Goal: Task Accomplishment & Management: Use online tool/utility

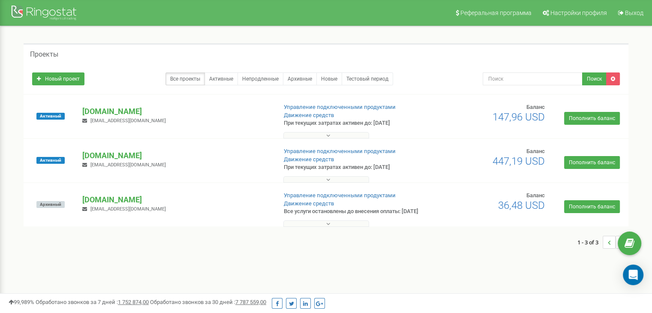
click at [73, 154] on div "Активный" at bounding box center [51, 160] width 50 height 26
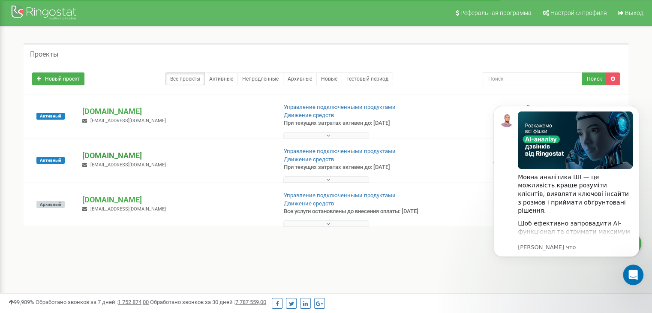
click at [86, 152] on p "[DOMAIN_NAME]" at bounding box center [175, 155] width 187 height 11
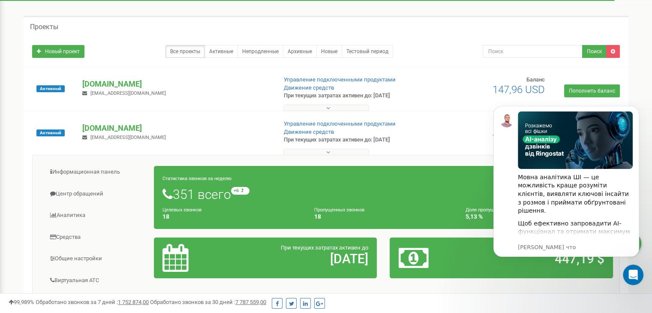
scroll to position [86, 0]
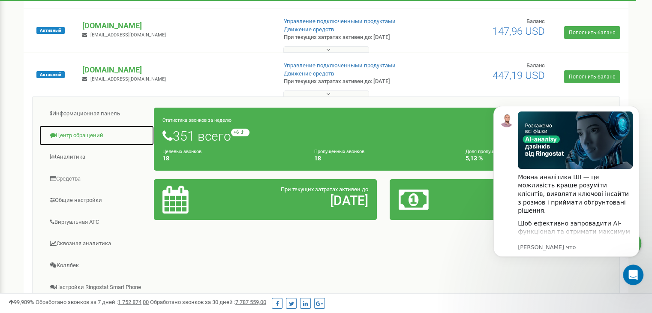
click at [84, 138] on link "Центр обращений" at bounding box center [96, 135] width 115 height 21
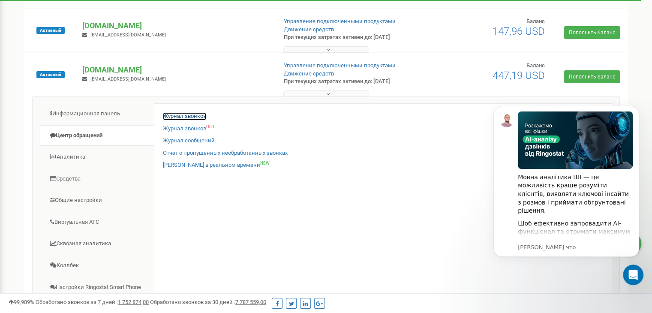
click at [196, 116] on link "Журнал звонков" at bounding box center [184, 116] width 43 height 8
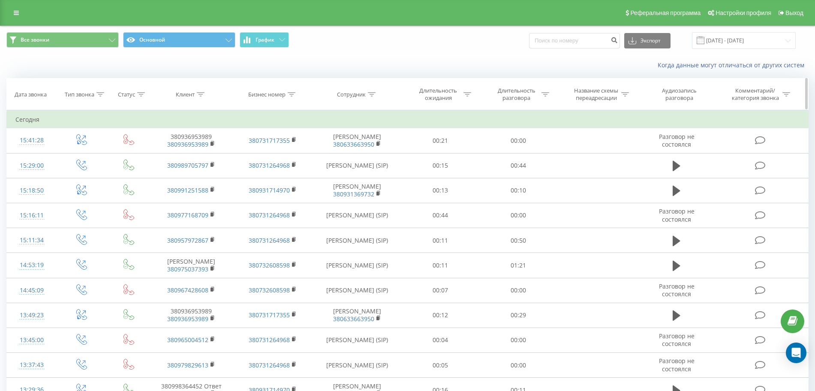
click at [199, 93] on icon at bounding box center [201, 94] width 8 height 4
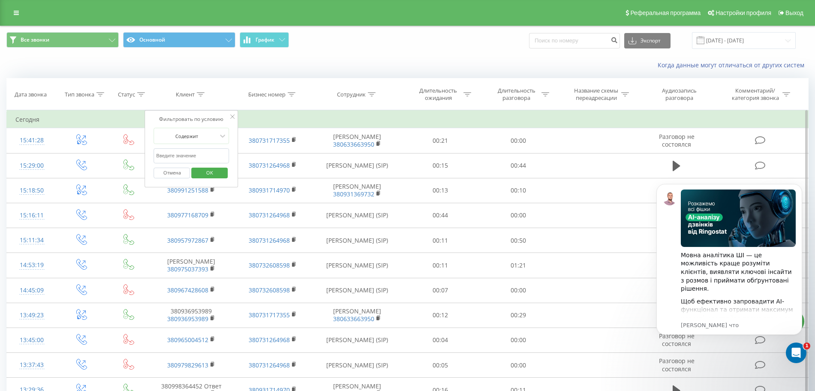
click at [191, 159] on input "text" at bounding box center [191, 155] width 75 height 15
paste input "380505221795"
type input "380505221795"
click at [215, 174] on span "OK" at bounding box center [210, 172] width 24 height 13
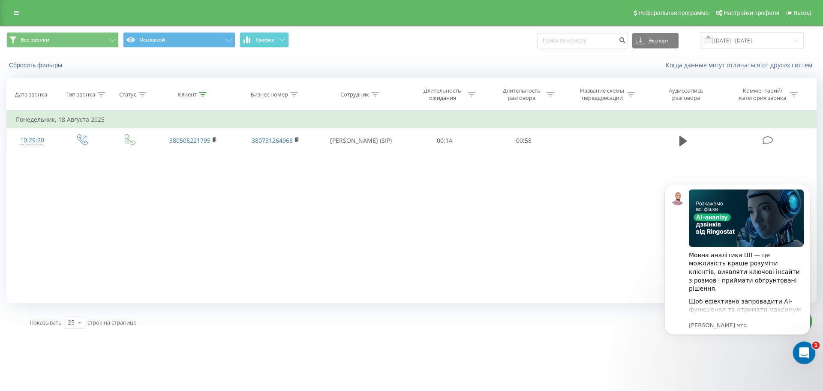
click at [811, 350] on div "Открыть службу сообщений Intercom" at bounding box center [803, 351] width 28 height 28
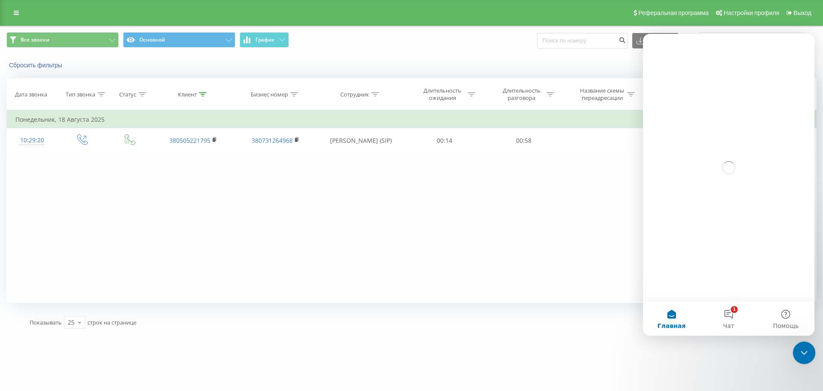
click at [810, 350] on div "Закрыть службу сообщений Intercom" at bounding box center [802, 351] width 21 height 21
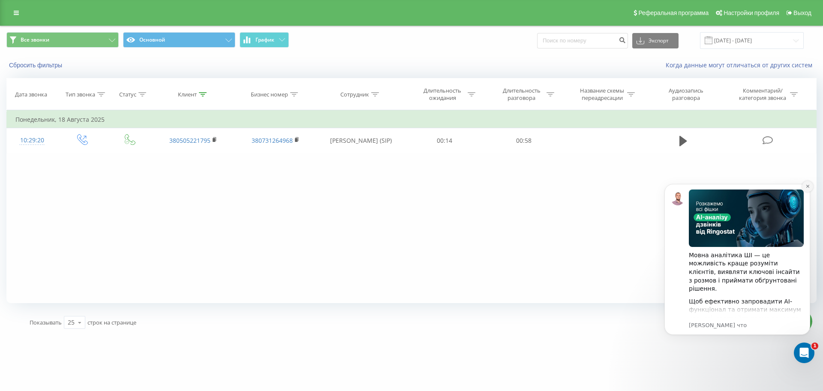
click at [809, 186] on icon "Dismiss notification" at bounding box center [807, 186] width 5 height 5
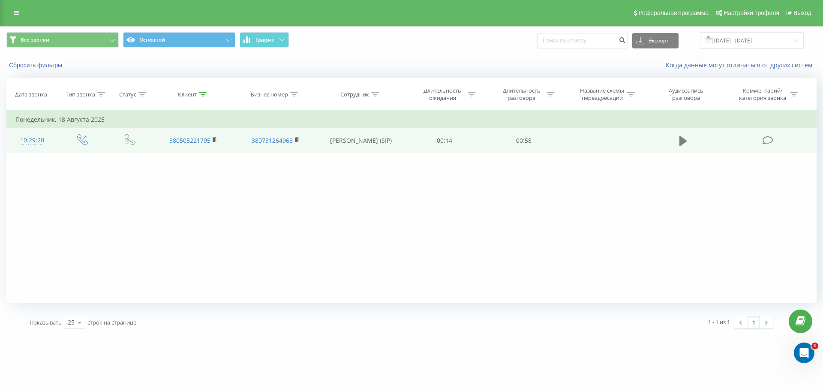
click at [686, 141] on icon at bounding box center [683, 141] width 8 height 10
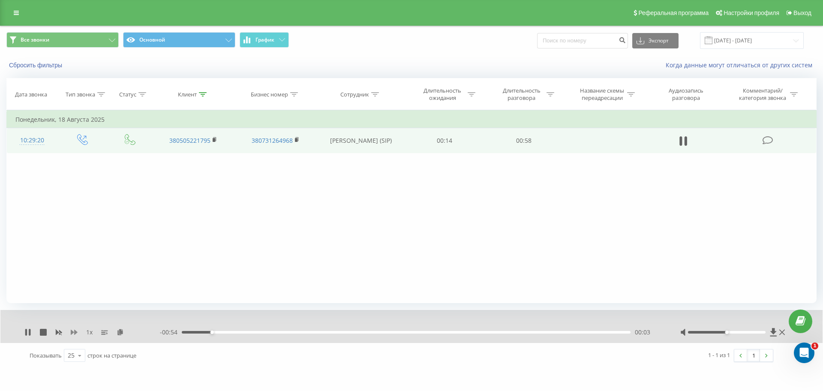
click at [75, 334] on icon at bounding box center [74, 332] width 7 height 5
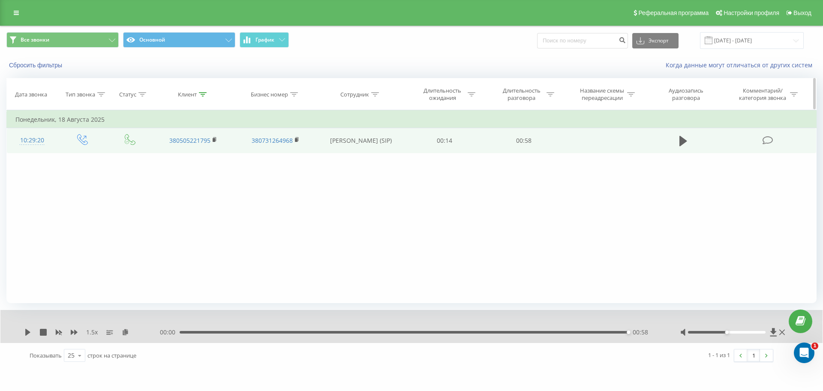
click at [208, 93] on div "Клиент" at bounding box center [193, 94] width 82 height 7
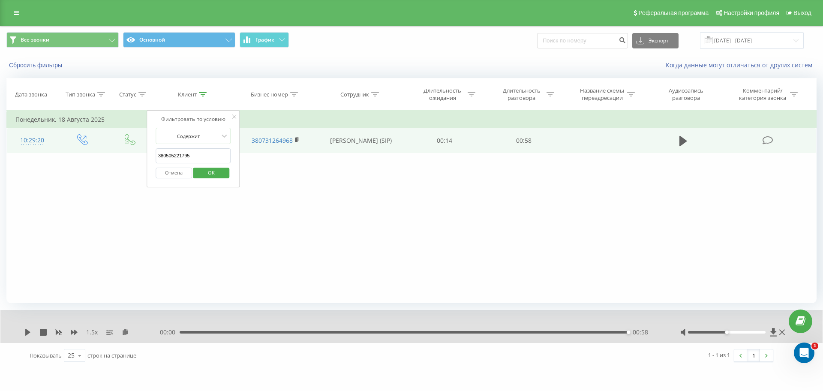
click at [202, 151] on input "380505221795" at bounding box center [193, 155] width 75 height 15
paste input "2124458"
type input "380502124458"
click at [207, 172] on span "OK" at bounding box center [211, 172] width 24 height 13
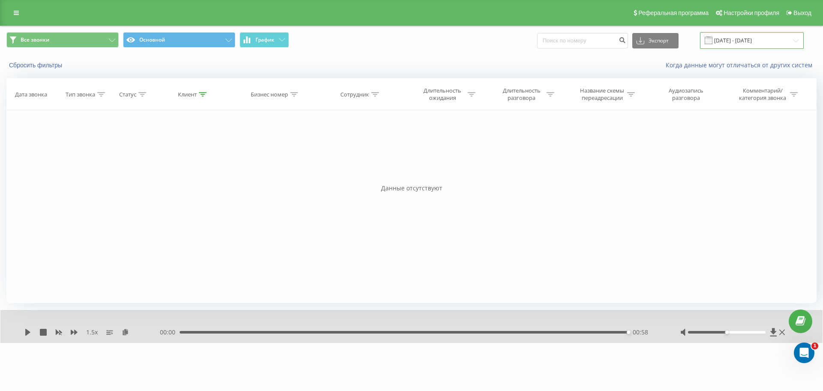
click at [744, 37] on input "[DATE] - [DATE]" at bounding box center [752, 40] width 104 height 17
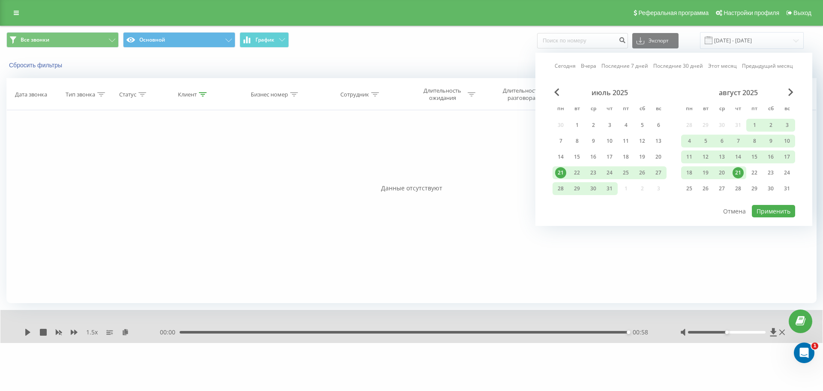
click at [564, 93] on div "июль 2025" at bounding box center [609, 92] width 114 height 9
click at [561, 94] on div "июль 2025" at bounding box center [609, 92] width 114 height 9
click at [558, 95] on span "Previous Month" at bounding box center [556, 92] width 5 height 8
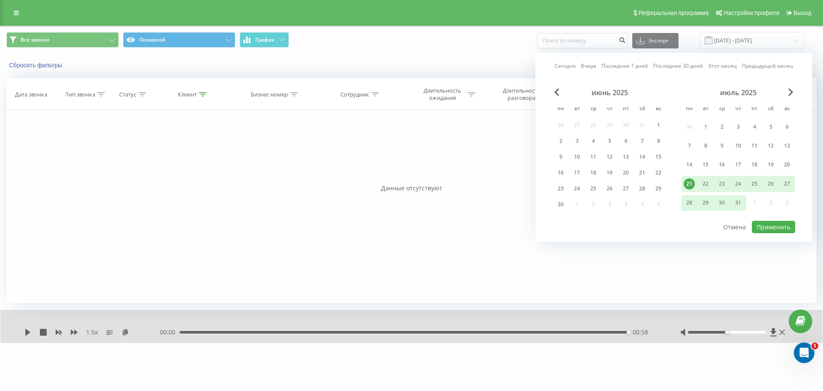
click at [553, 93] on div "июнь 2025" at bounding box center [609, 92] width 114 height 9
click at [555, 93] on span "Previous Month" at bounding box center [556, 92] width 5 height 8
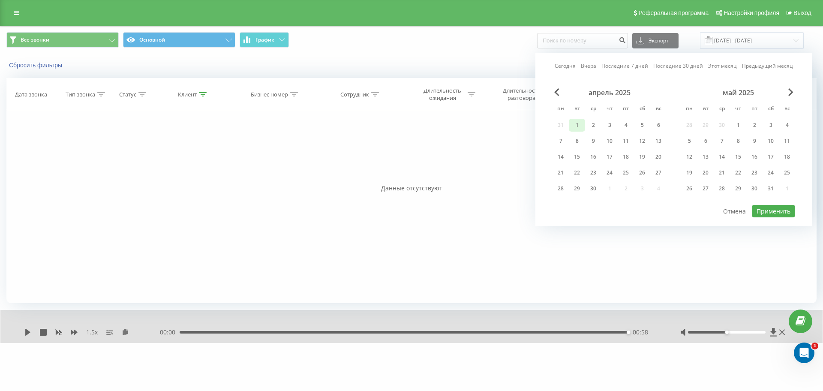
click at [576, 120] on div "1" at bounding box center [576, 125] width 11 height 11
click at [791, 89] on span "Next Month" at bounding box center [790, 92] width 5 height 8
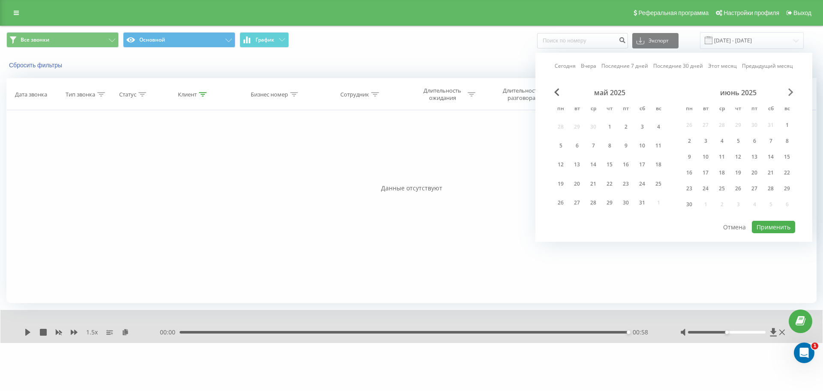
click at [791, 89] on span "Next Month" at bounding box center [790, 92] width 5 height 8
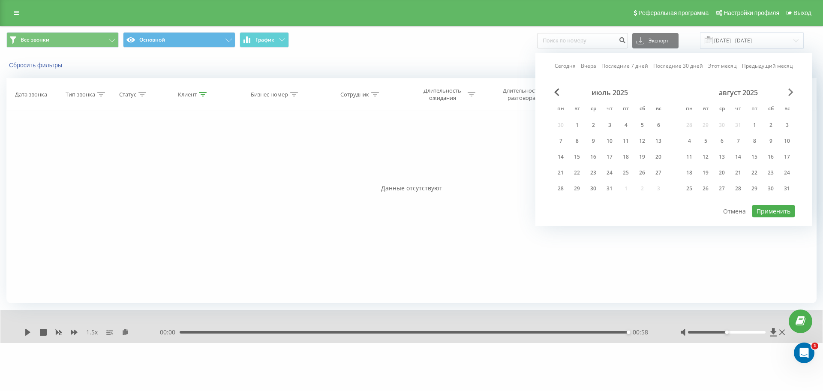
click at [791, 89] on span "Next Month" at bounding box center [790, 92] width 5 height 8
click at [708, 189] on div "30" at bounding box center [705, 188] width 11 height 11
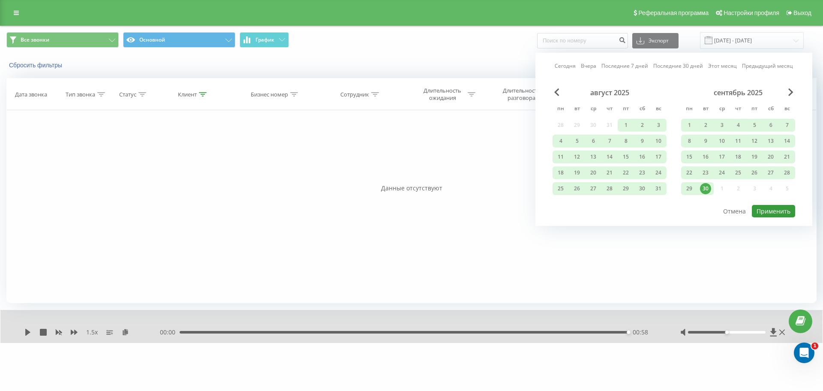
click at [780, 211] on button "Применить" at bounding box center [773, 211] width 43 height 12
type input "[DATE] - [DATE]"
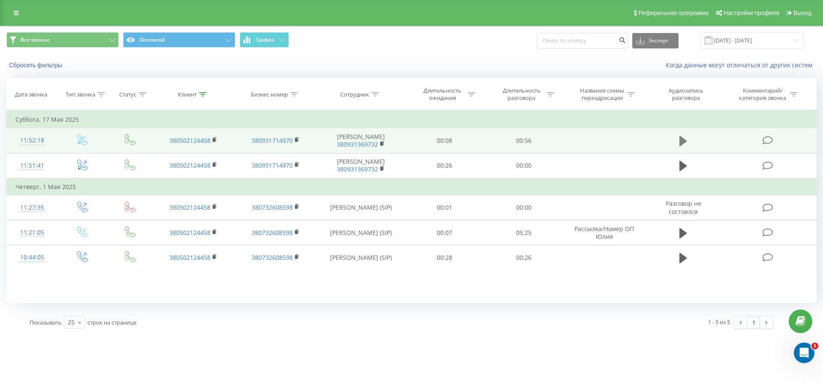
click at [687, 141] on icon at bounding box center [683, 141] width 8 height 12
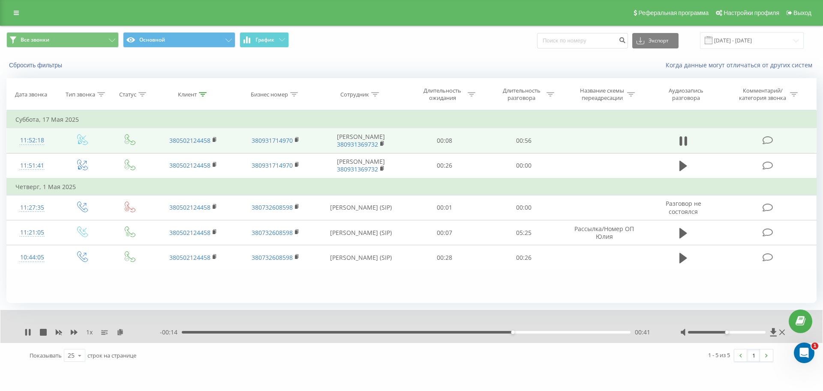
click at [687, 141] on icon at bounding box center [685, 140] width 3 height 9
